Goal: Task Accomplishment & Management: Use online tool/utility

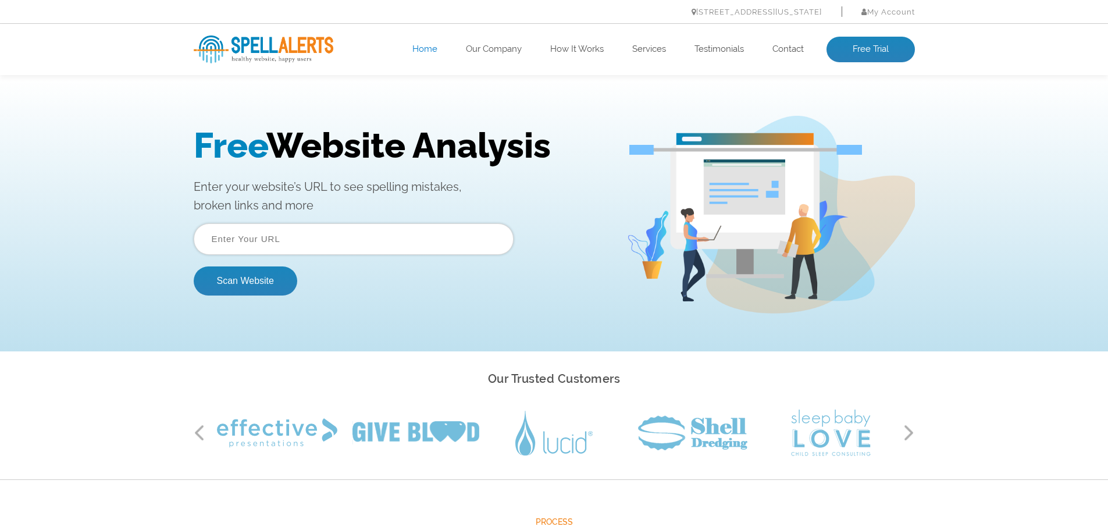
click at [249, 240] on input "text" at bounding box center [354, 238] width 320 height 31
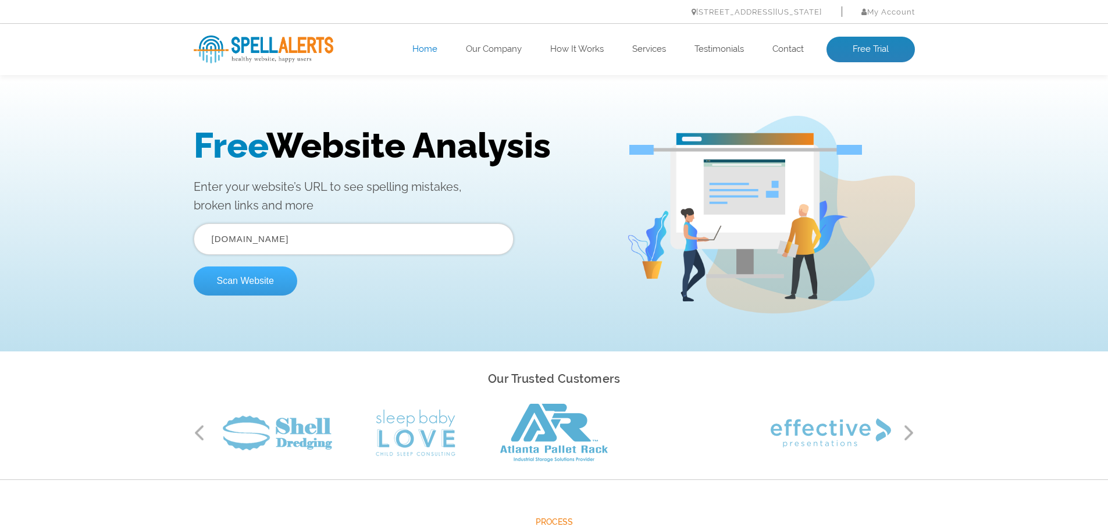
type input "[DOMAIN_NAME]"
click at [249, 283] on button "Scan Website" at bounding box center [245, 280] width 103 height 29
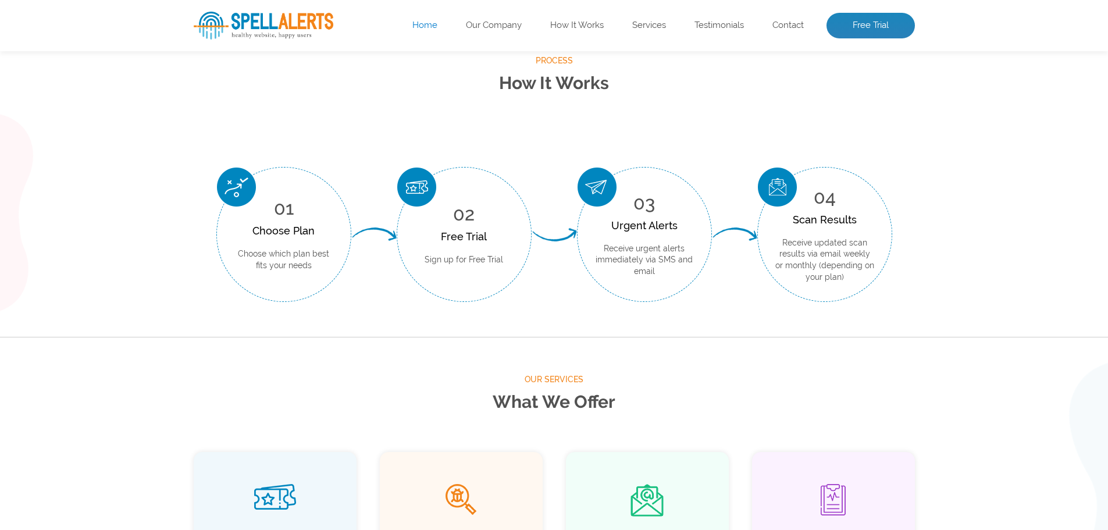
scroll to position [170, 0]
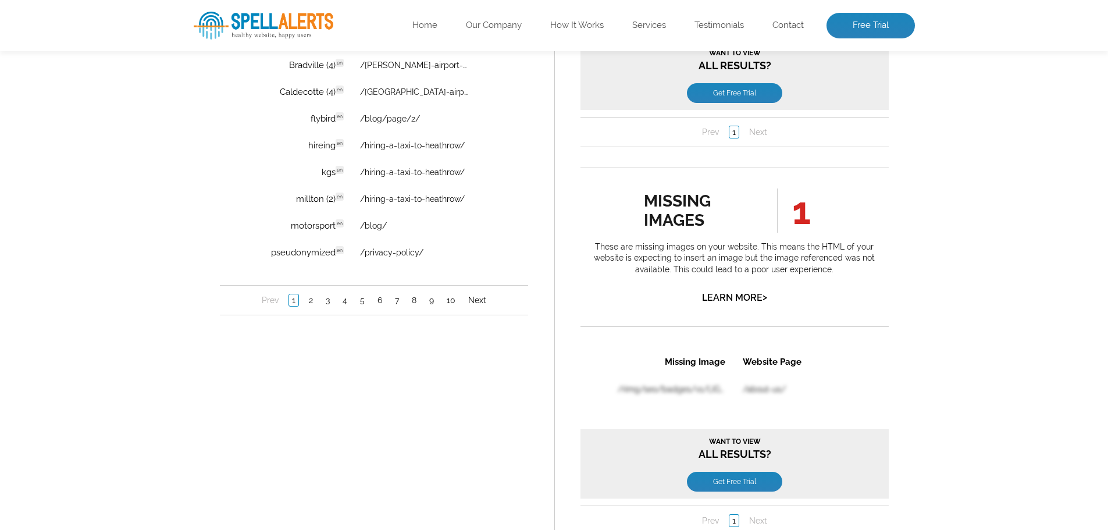
scroll to position [1047, 0]
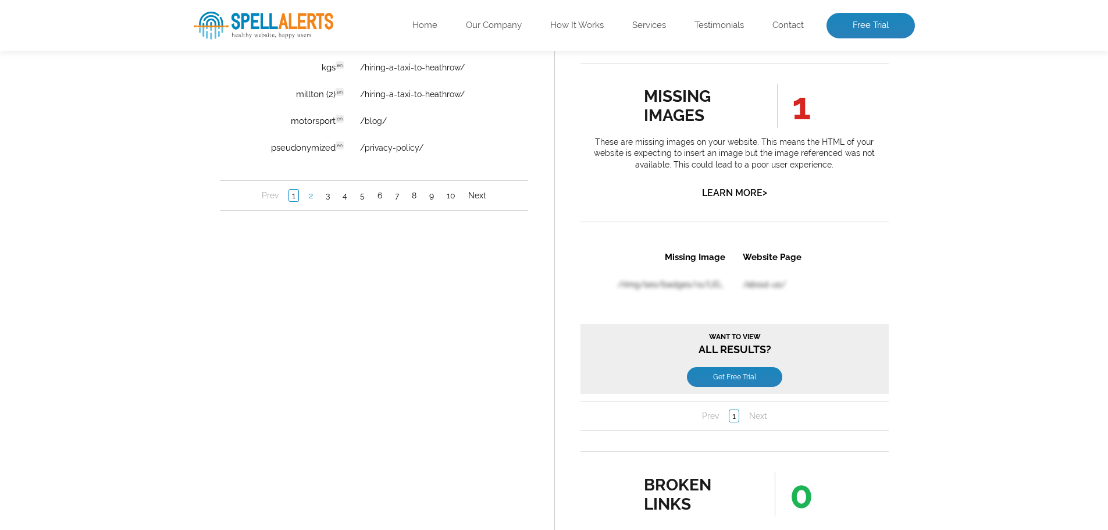
click at [307, 196] on link "2" at bounding box center [310, 196] width 10 height 12
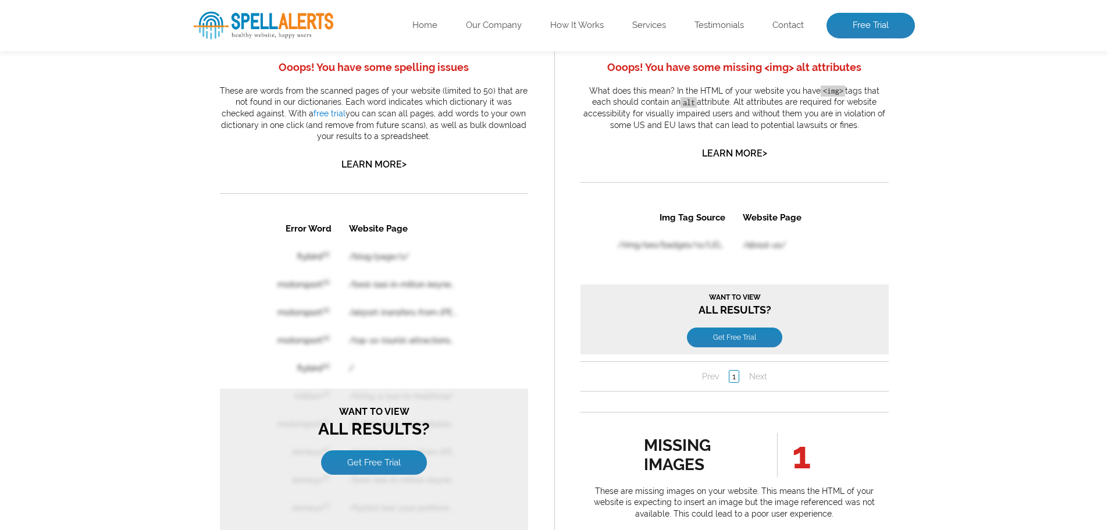
scroll to position [1105, 0]
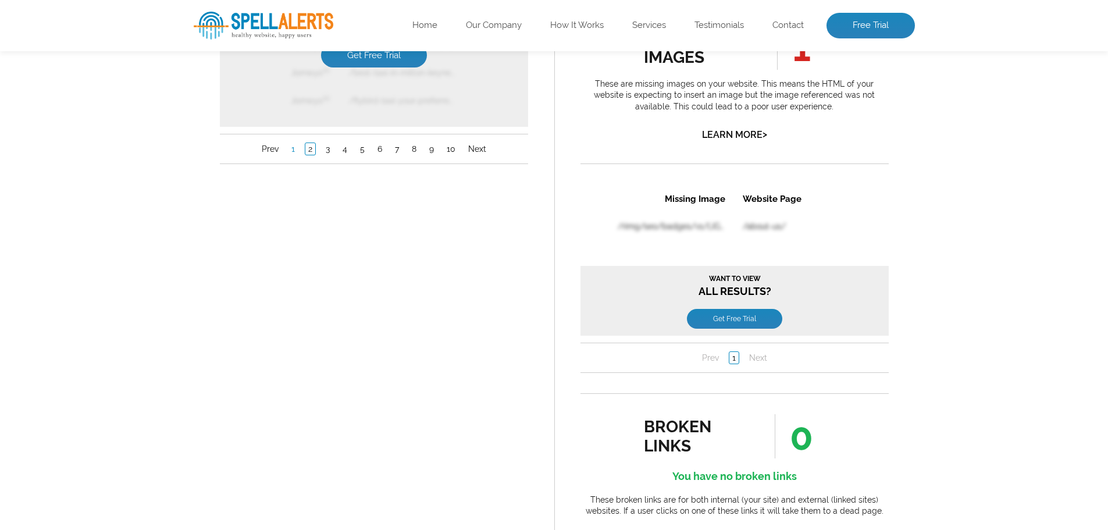
click at [292, 152] on link "1" at bounding box center [292, 150] width 9 height 12
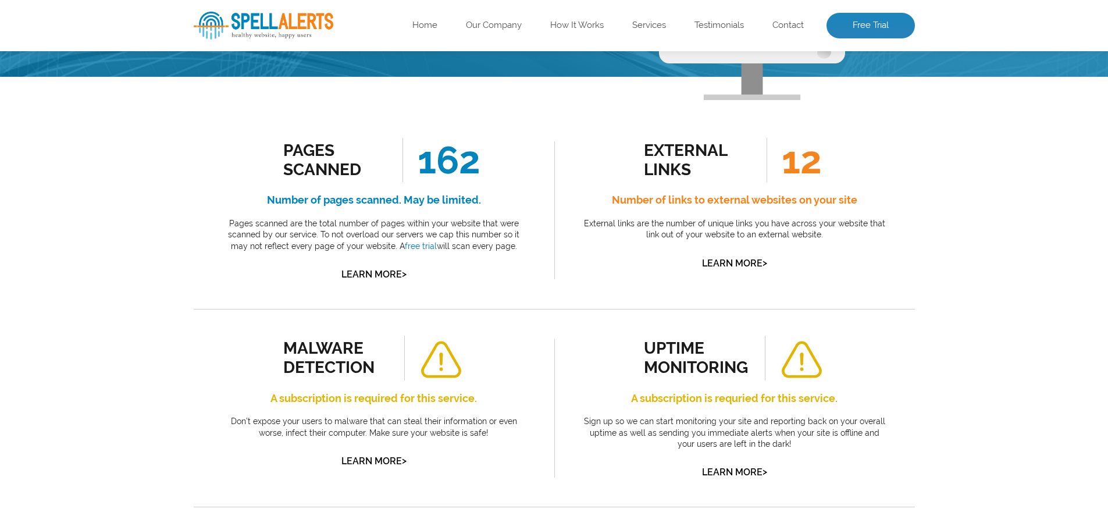
scroll to position [58, 0]
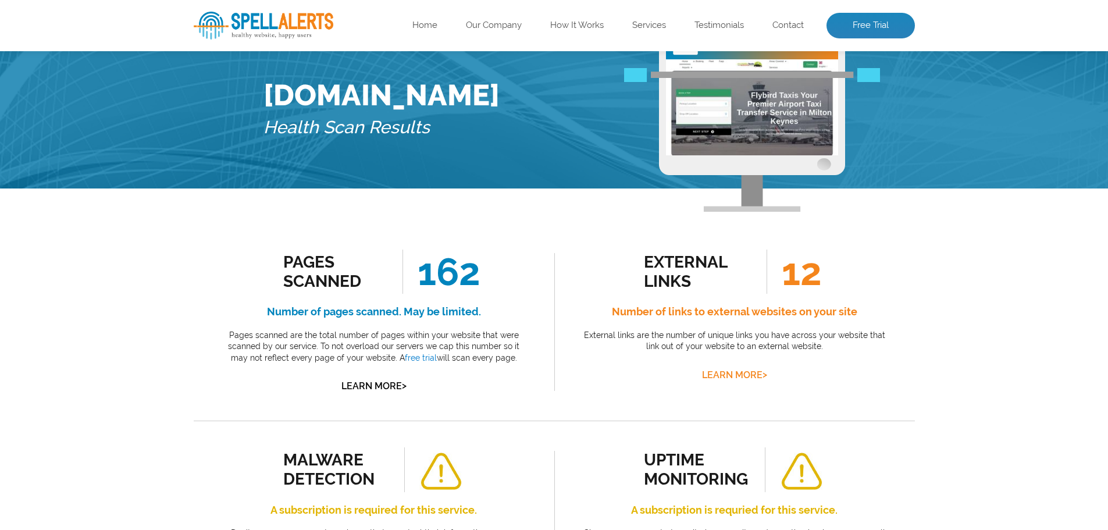
click at [753, 374] on link "Learn More >" at bounding box center [734, 374] width 65 height 11
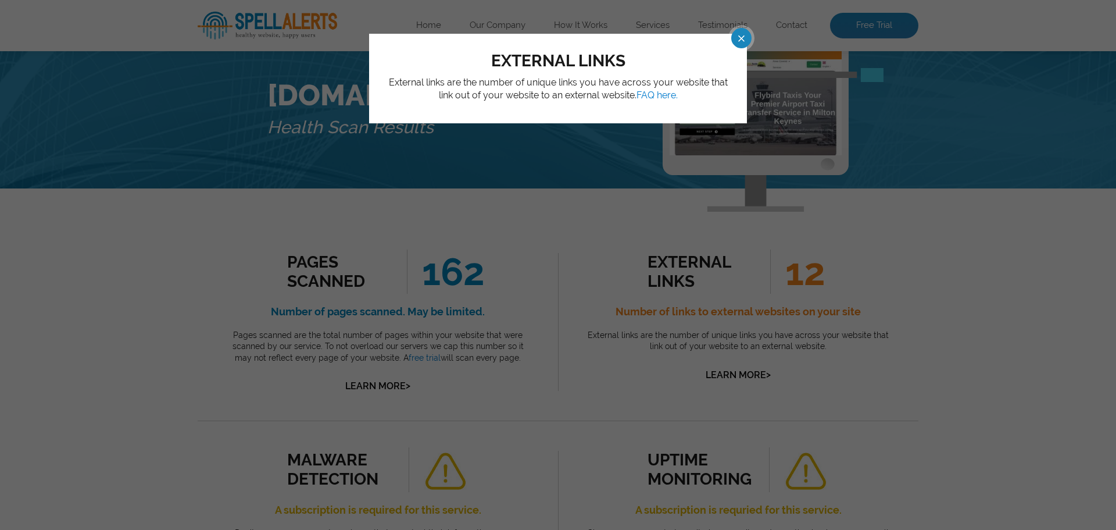
click at [741, 36] on span at bounding box center [731, 38] width 20 height 20
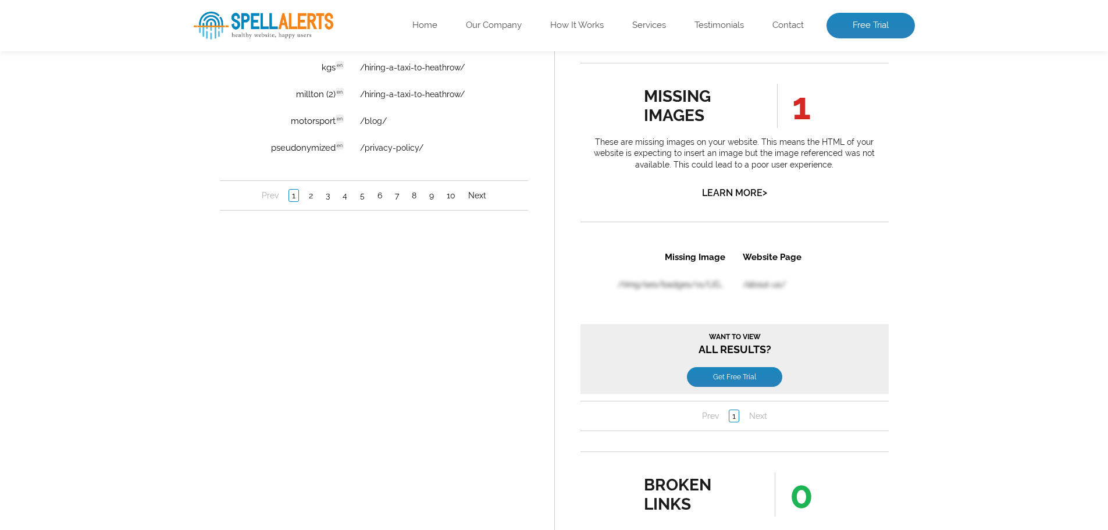
scroll to position [581, 0]
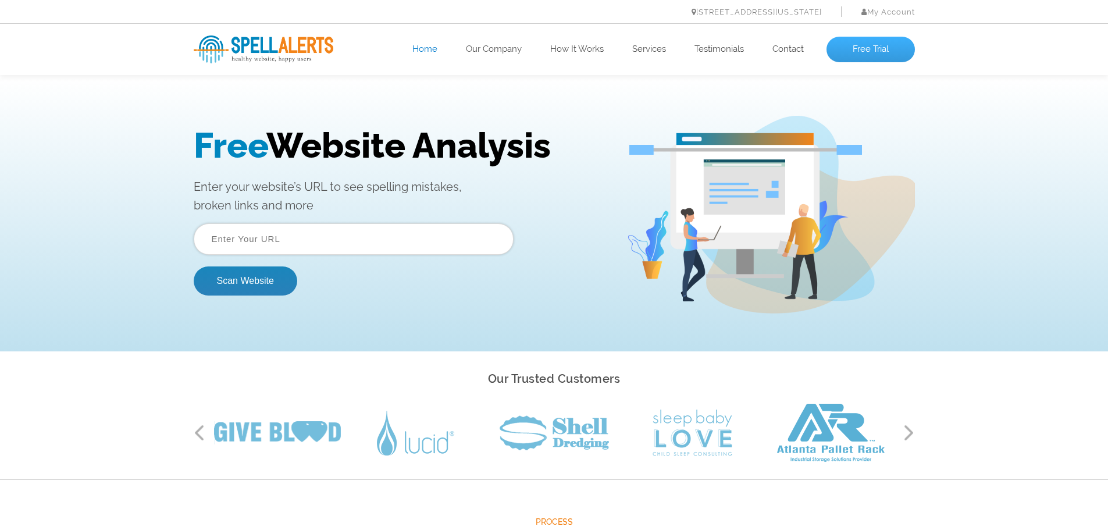
click at [874, 49] on link "Free Trial" at bounding box center [870, 50] width 88 height 26
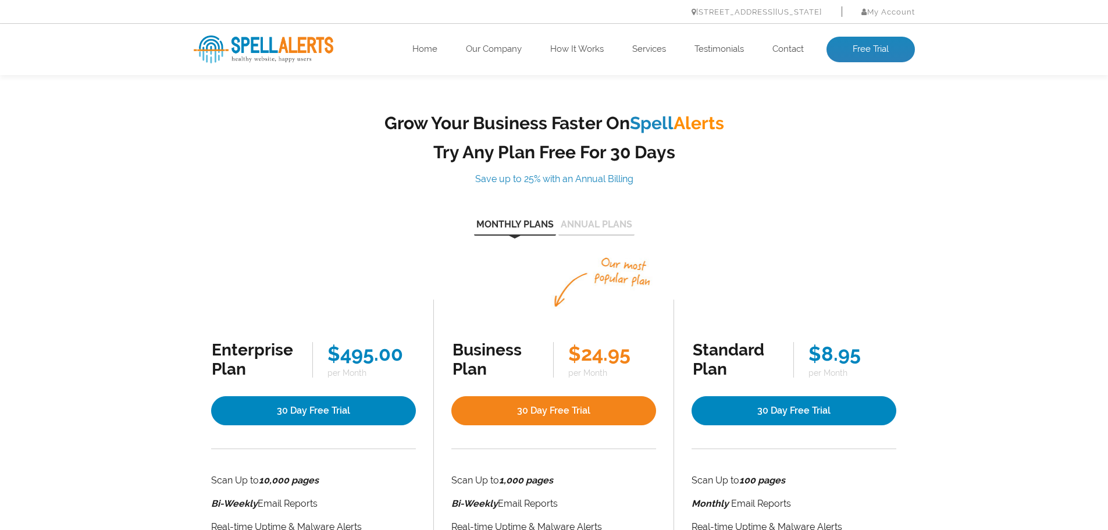
click at [587, 224] on button "Annual Plans" at bounding box center [596, 228] width 76 height 16
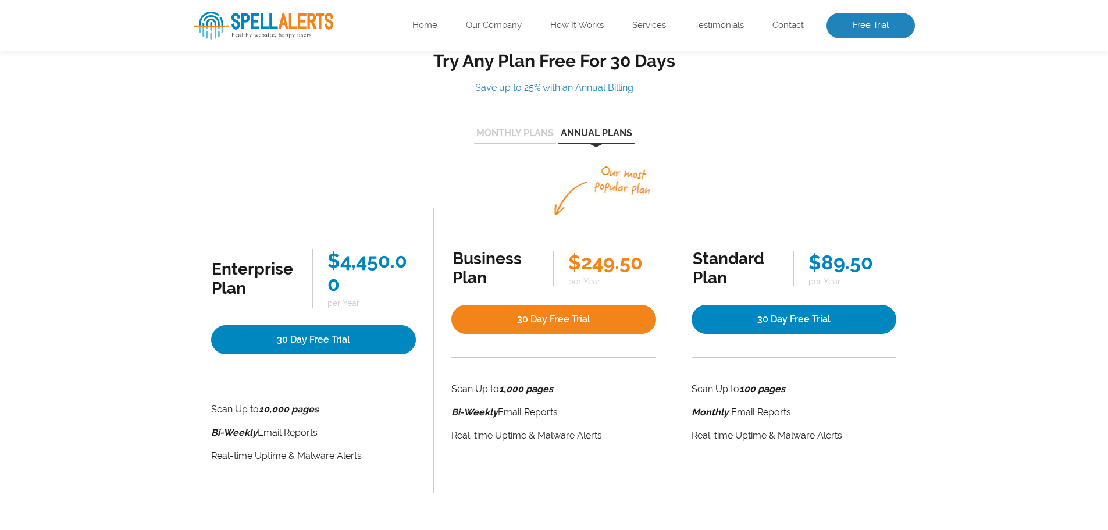
scroll to position [58, 0]
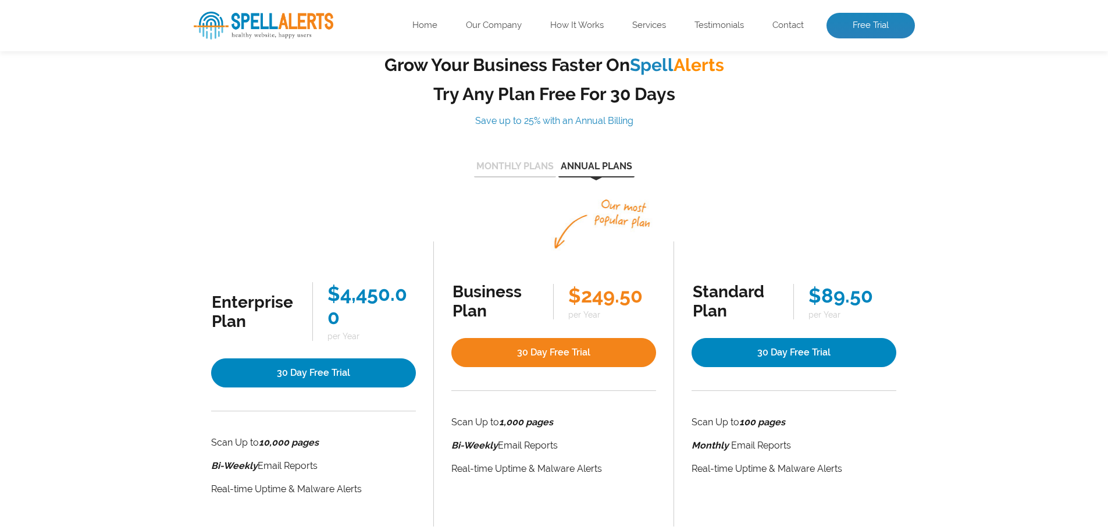
click at [492, 163] on button "Monthly Plans" at bounding box center [515, 170] width 82 height 16
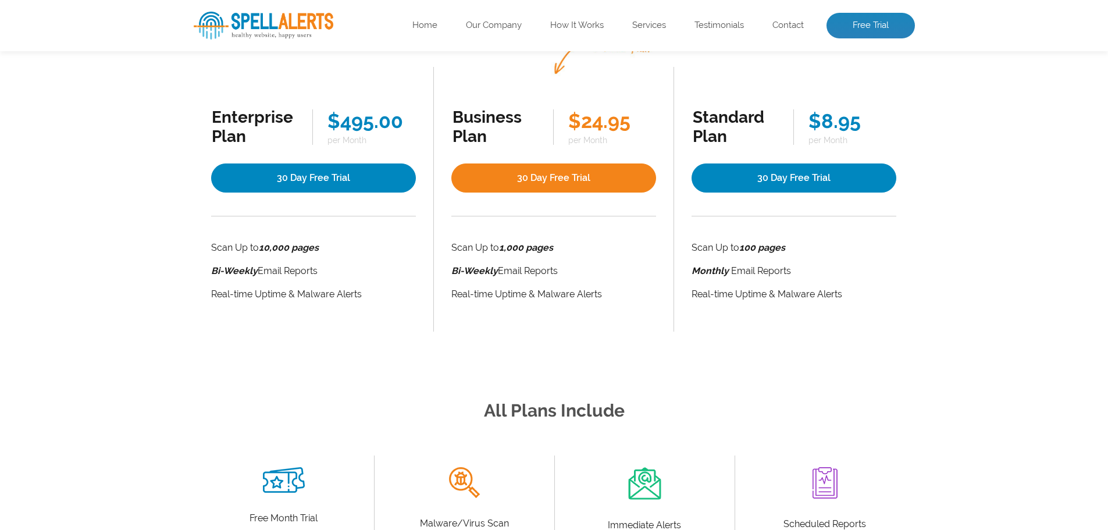
scroll to position [0, 0]
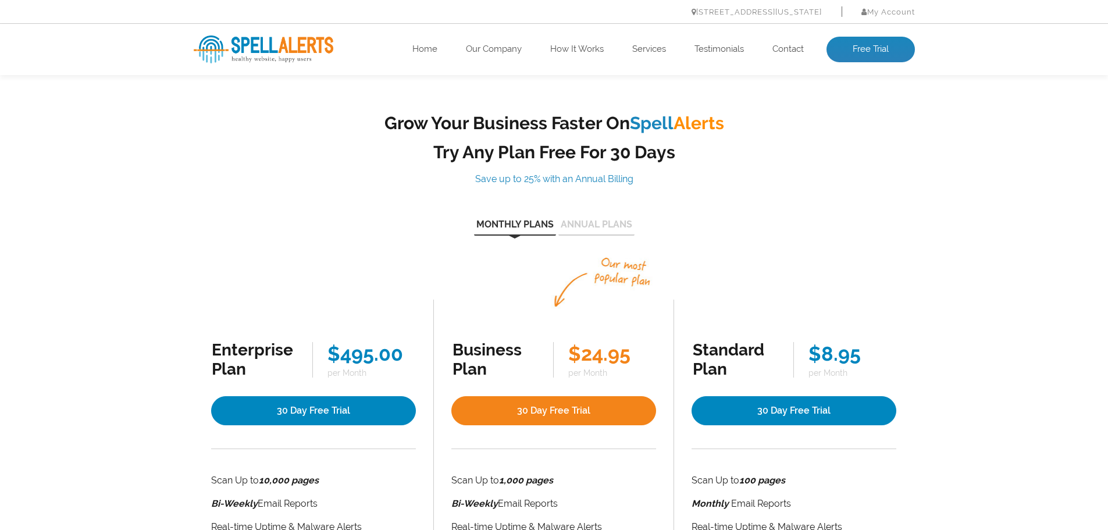
click at [877, 191] on div "Grow Your Business Faster On Spell Alerts Try Any Plan Free For 30 Days Save up…" at bounding box center [554, 338] width 738 height 451
